Goal: Task Accomplishment & Management: Manage account settings

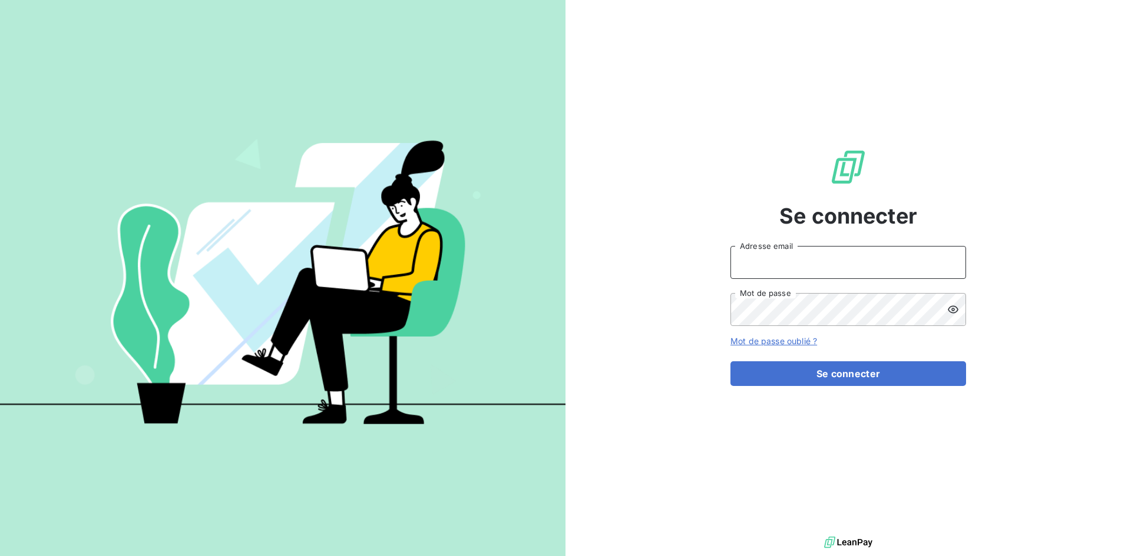
click at [787, 259] on input "Adresse email" at bounding box center [848, 262] width 236 height 33
click at [949, 264] on body "Se connecter Adresse email Mot de passe Mot de passe oublié ? Se connecter" at bounding box center [565, 322] width 1131 height 645
type input "[EMAIL_ADDRESS][DOMAIN_NAME]"
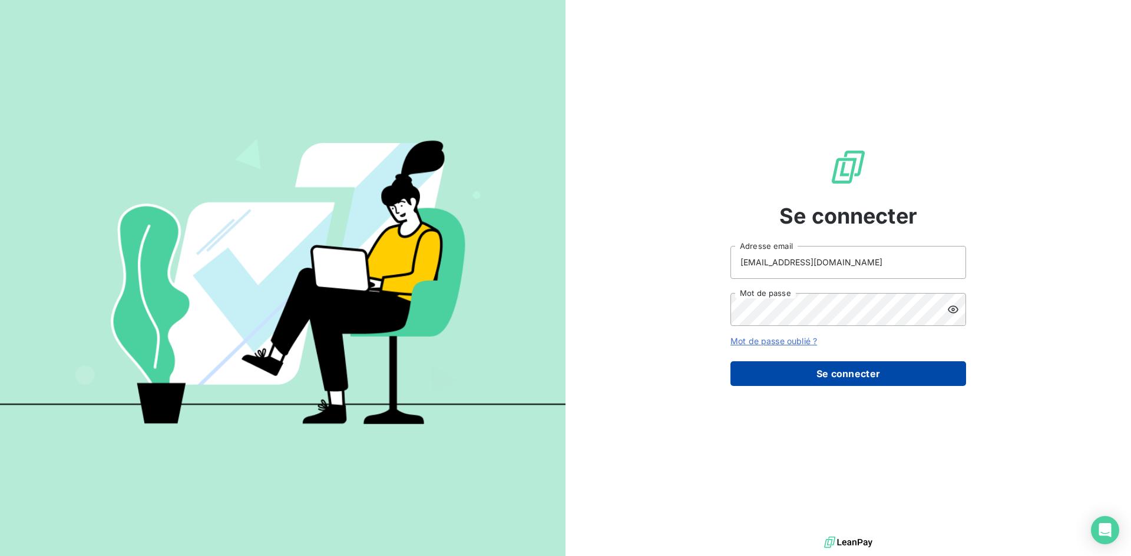
click at [862, 368] on button "Se connecter" at bounding box center [848, 374] width 236 height 25
